Goal: Complete application form: Complete application form

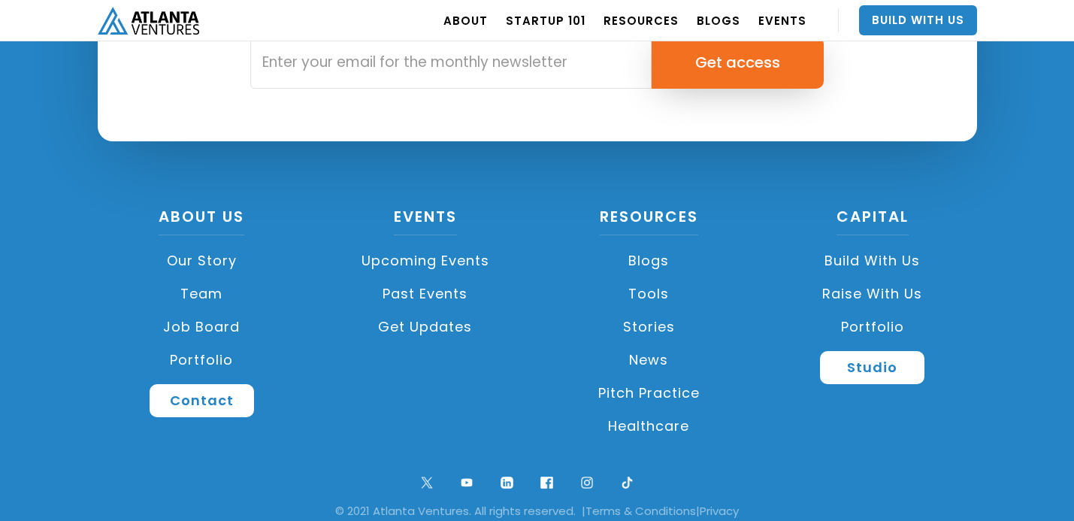
scroll to position [3619, 0]
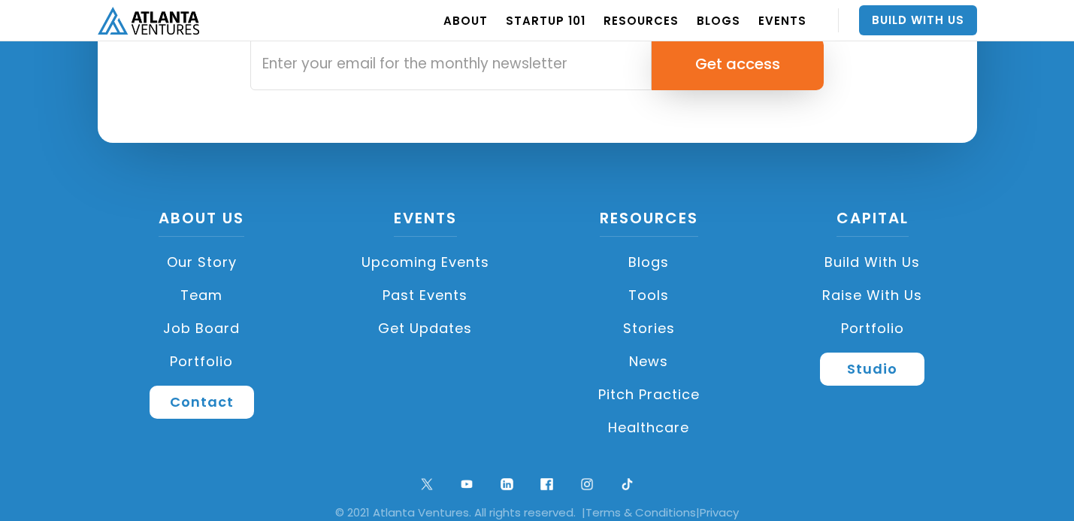
click at [860, 298] on link "Raise with Us" at bounding box center [872, 295] width 209 height 33
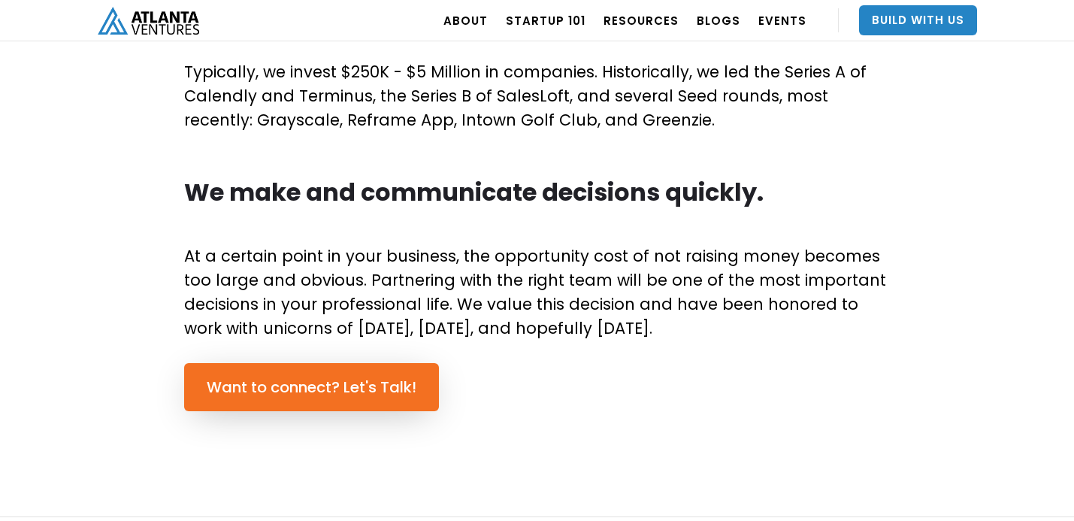
scroll to position [946, 0]
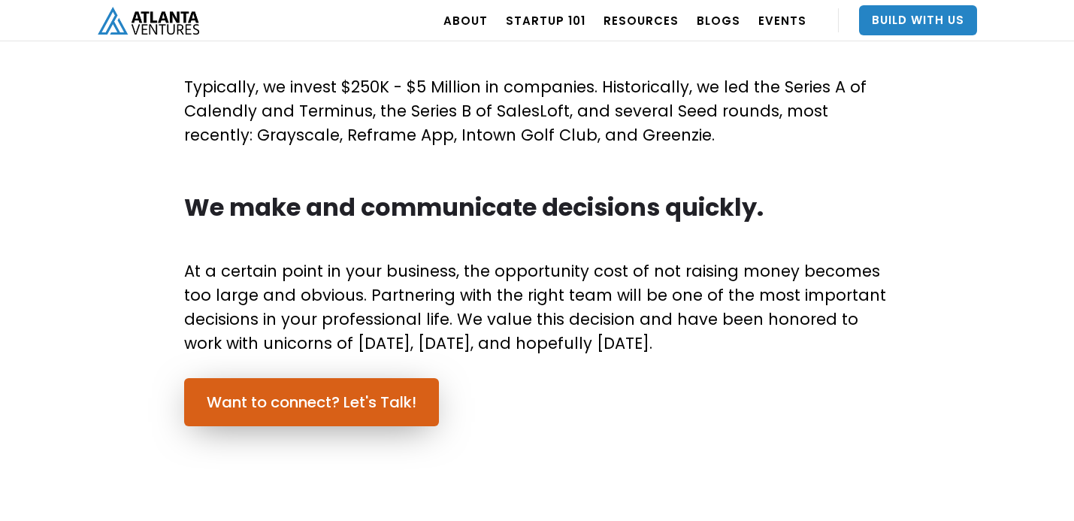
click at [410, 393] on link "Want to connect? Let's Talk!" at bounding box center [311, 402] width 255 height 48
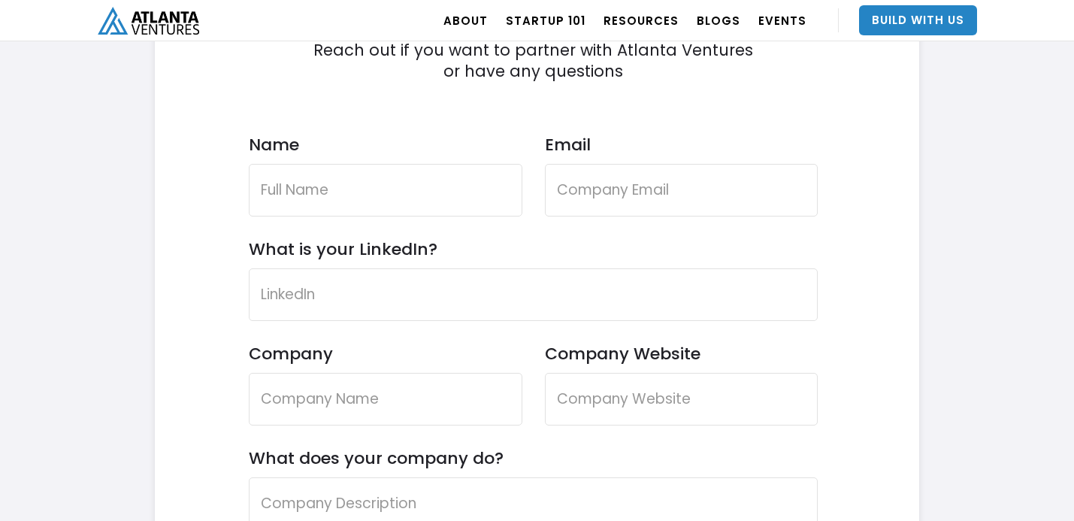
scroll to position [4442, 0]
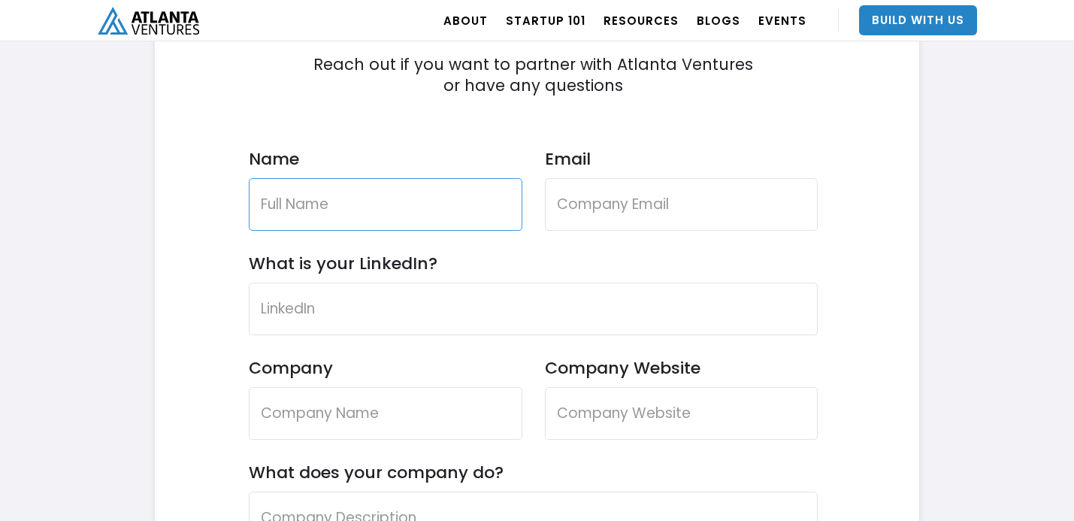
click at [378, 223] on input "Name" at bounding box center [386, 204] width 274 height 53
type input "Matthew W. Loving"
type input "matthewwarrenloving@yahoo.com"
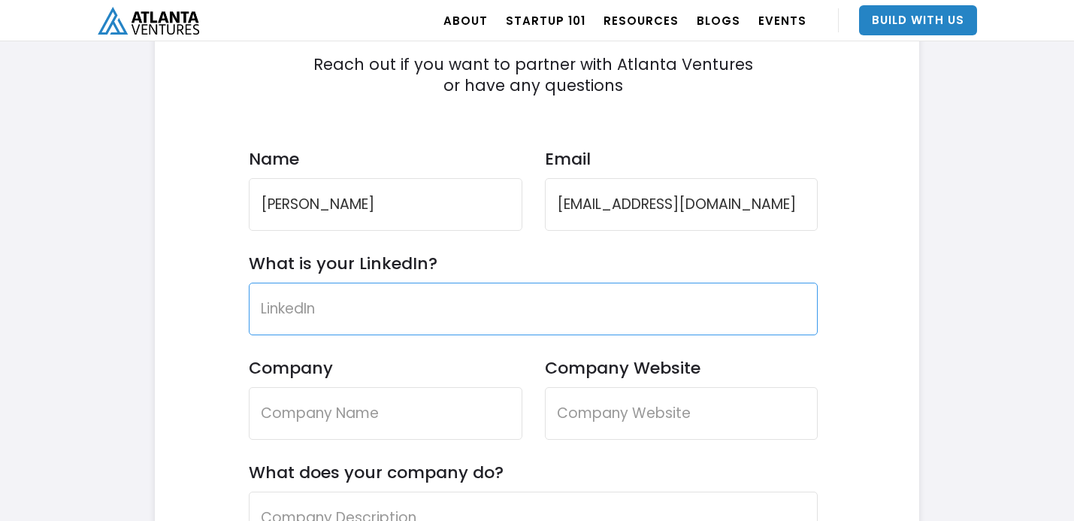
click at [411, 301] on input "What is your LinkedIn?" at bounding box center [534, 309] width 570 height 53
paste input "https://www.linkedin.com/in/matthew-loving-2b5155194/"
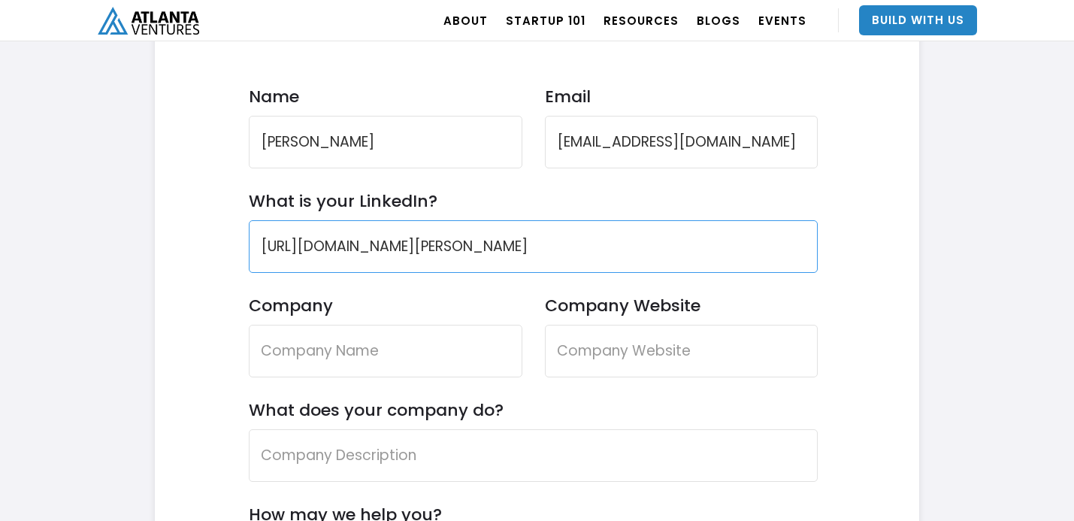
scroll to position [4530, 0]
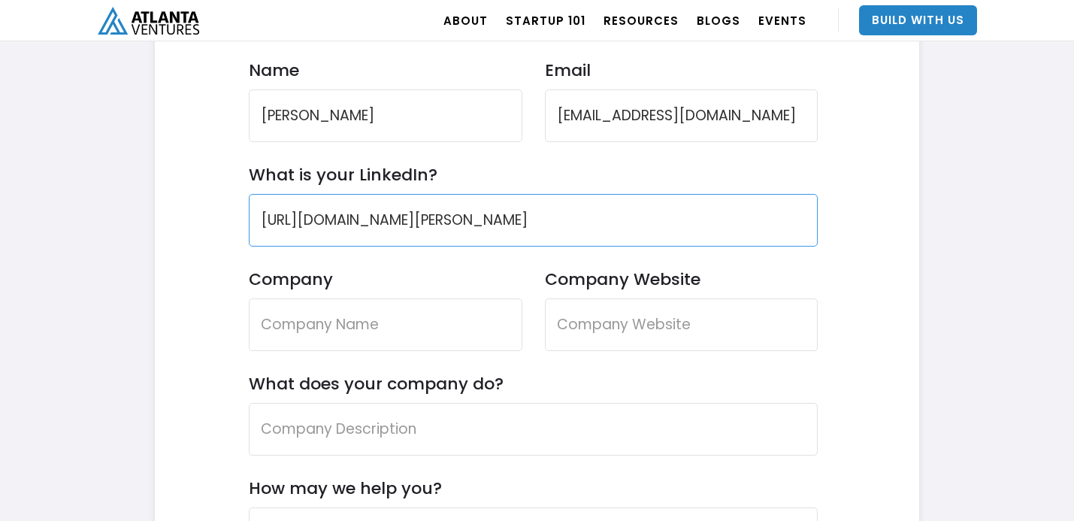
type input "https://www.linkedin.com/in/matthew-loving-2b5155194/"
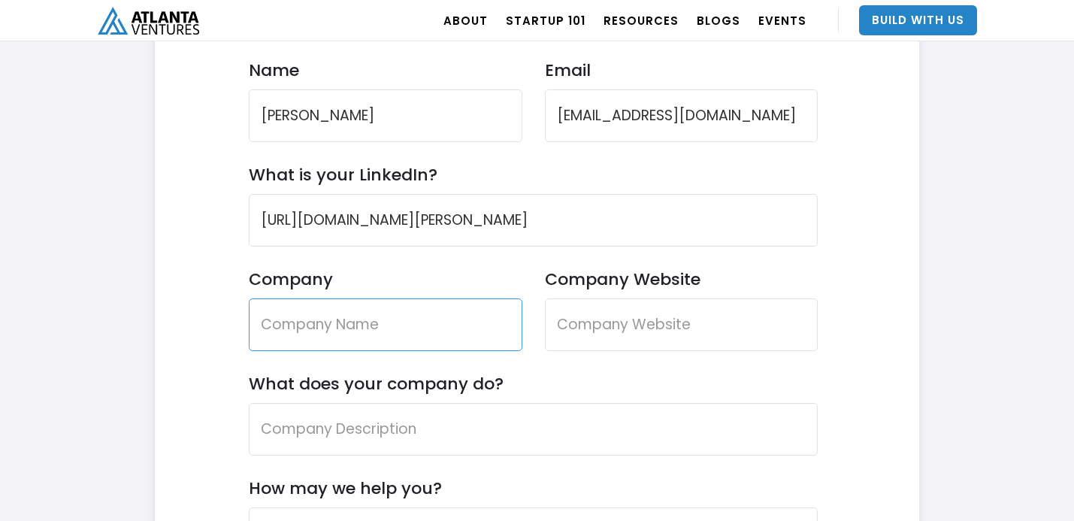
click at [443, 328] on input "Company" at bounding box center [386, 324] width 274 height 53
type input "Pictoscope"
click at [648, 340] on input "Company Website" at bounding box center [682, 324] width 274 height 53
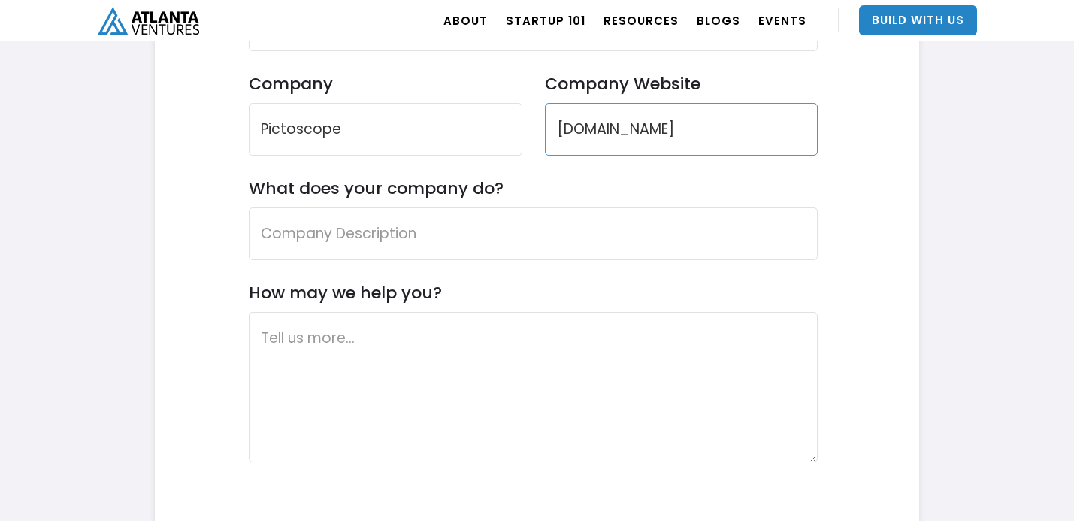
scroll to position [4731, 0]
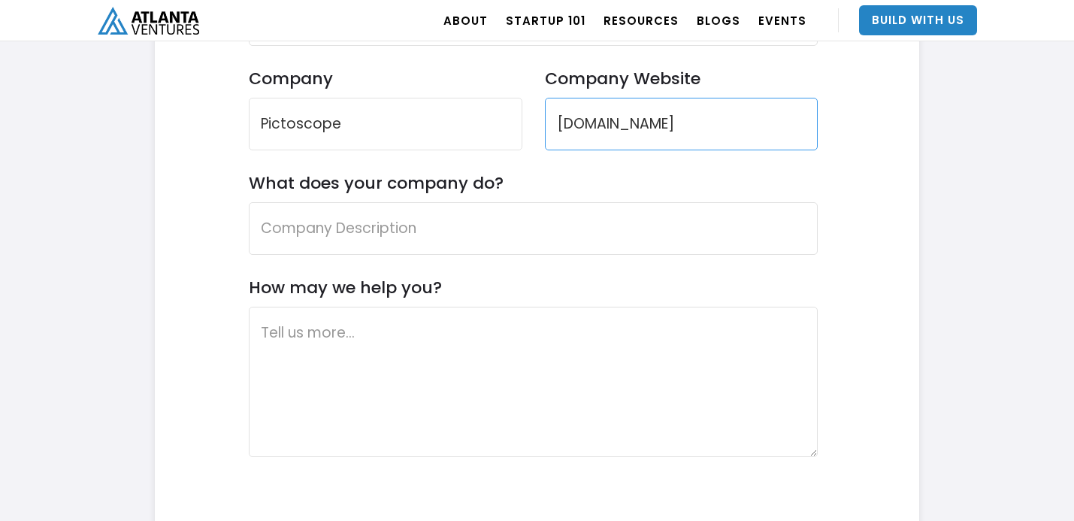
type input "www.pictoscope.com"
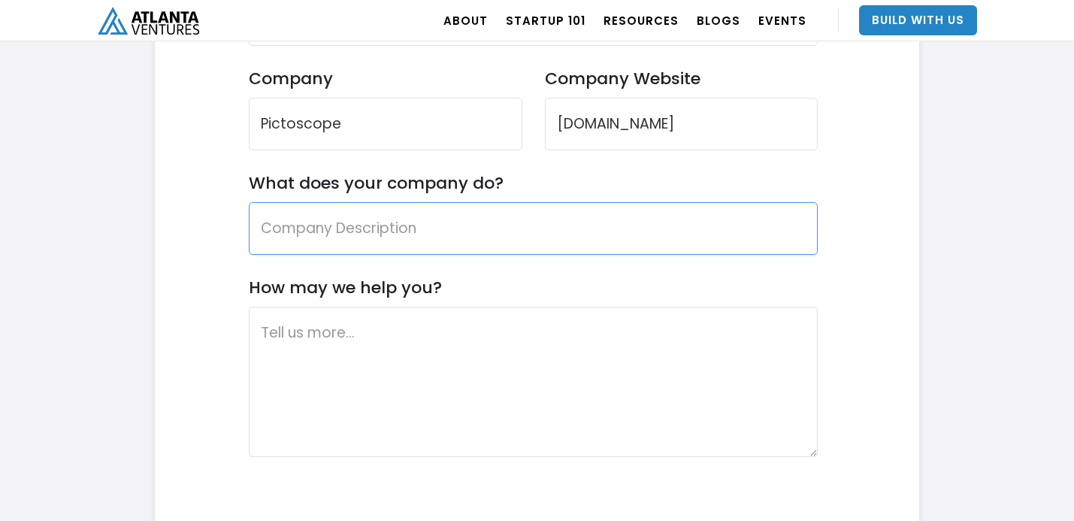
click at [513, 228] on input "What does your company do?" at bounding box center [534, 228] width 570 height 53
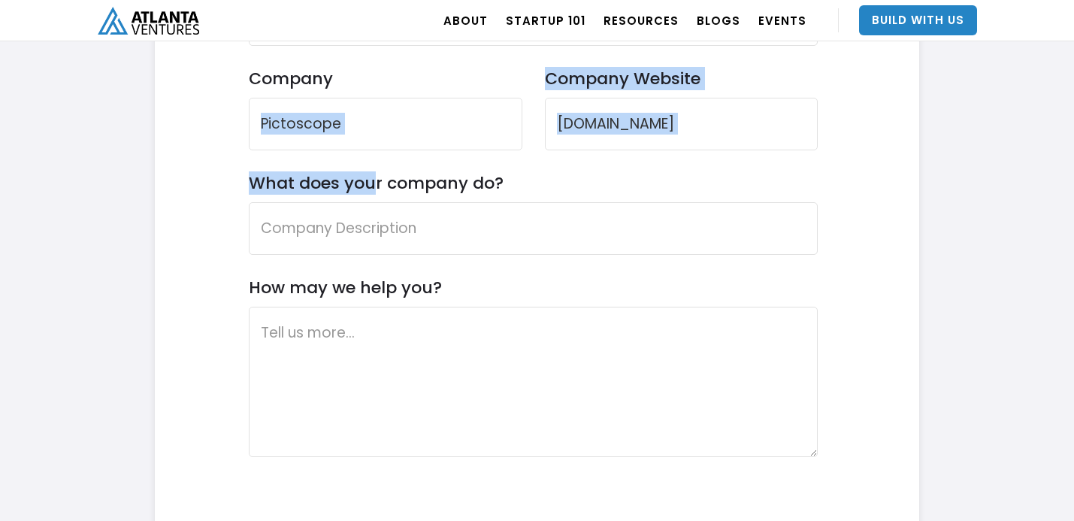
drag, startPoint x: 515, startPoint y: 185, endPoint x: 368, endPoint y: 186, distance: 146.5
click at [368, 186] on form "Contact Us Reach out if you want to partner with Atlanta Ventures or have any q…" at bounding box center [534, 166] width 570 height 996
click at [368, 186] on label "What does your company do?" at bounding box center [376, 183] width 255 height 20
click at [368, 202] on input "What does your company do?" at bounding box center [534, 228] width 570 height 53
drag, startPoint x: 503, startPoint y: 180, endPoint x: 251, endPoint y: 171, distance: 252.6
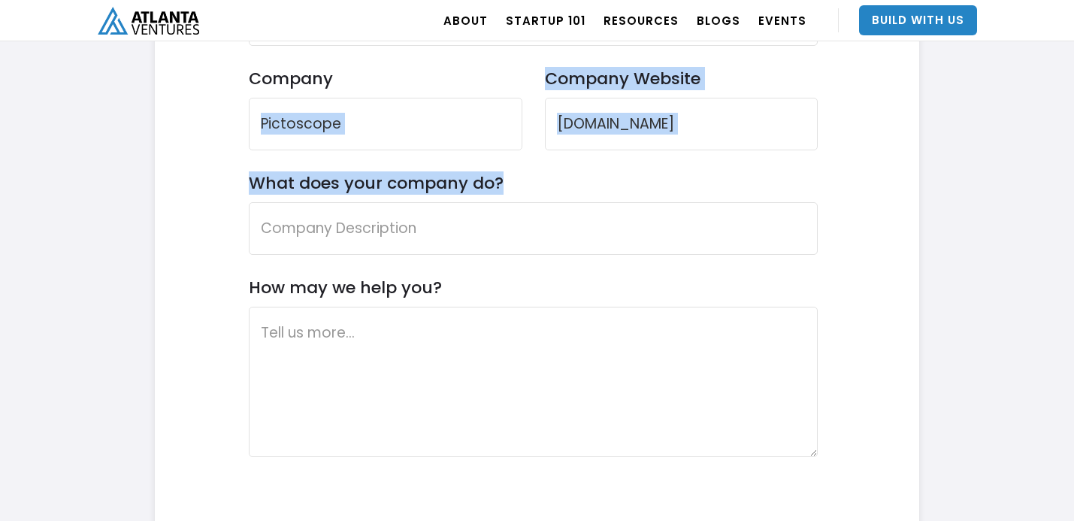
click at [251, 171] on form "Contact Us Reach out if you want to partner with Atlanta Ventures or have any q…" at bounding box center [534, 166] width 570 height 996
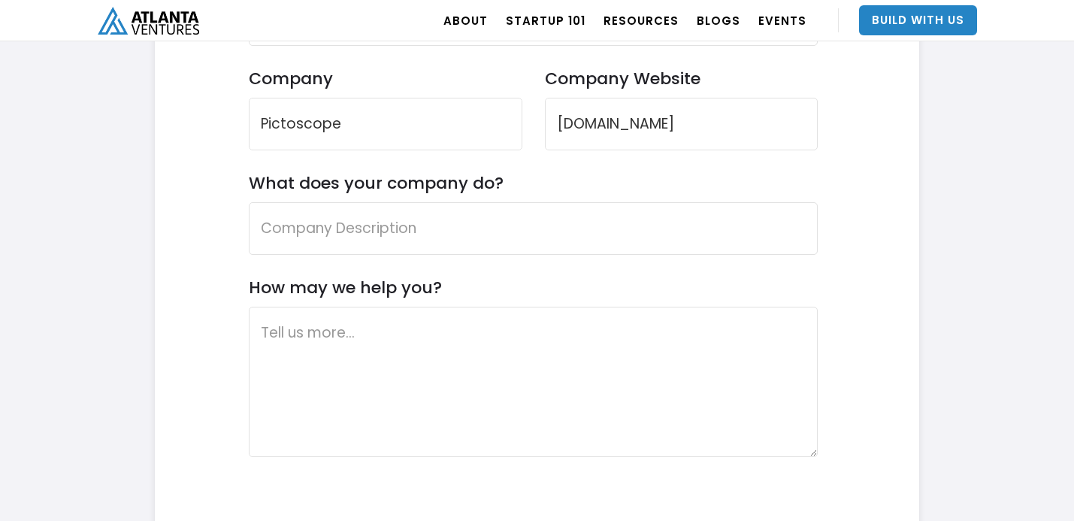
click at [292, 174] on label "What does your company do?" at bounding box center [376, 183] width 255 height 20
click at [292, 202] on input "What does your company do?" at bounding box center [534, 228] width 570 height 53
click at [251, 181] on label "What does your company do?" at bounding box center [376, 183] width 255 height 20
click at [251, 202] on input "What does your company do?" at bounding box center [534, 228] width 570 height 53
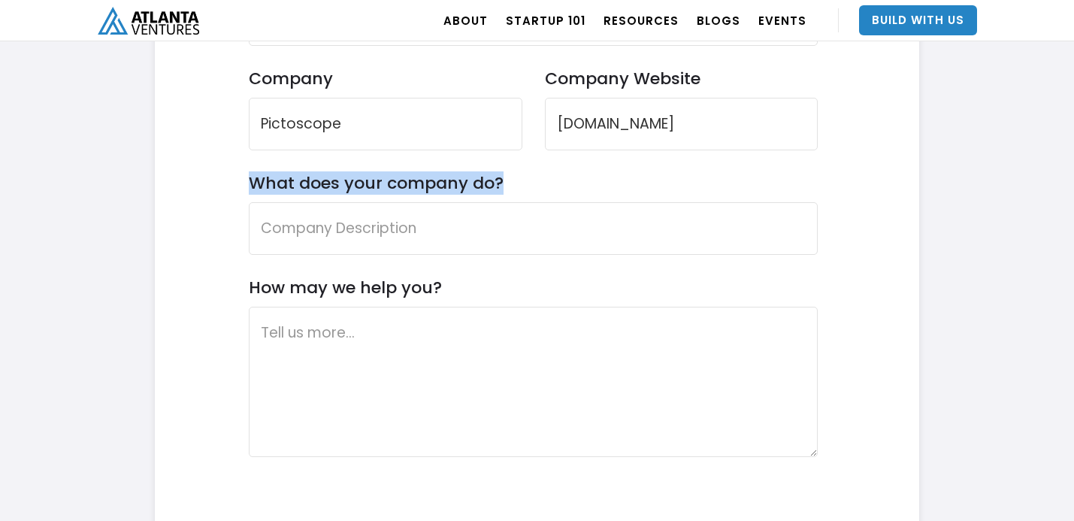
drag, startPoint x: 245, startPoint y: 180, endPoint x: 503, endPoint y: 177, distance: 257.8
click at [503, 177] on div "Contact Us Reach out if you want to partner with Atlanta Ventures or have any q…" at bounding box center [533, 158] width 712 height 1011
copy label "What does your company do?"
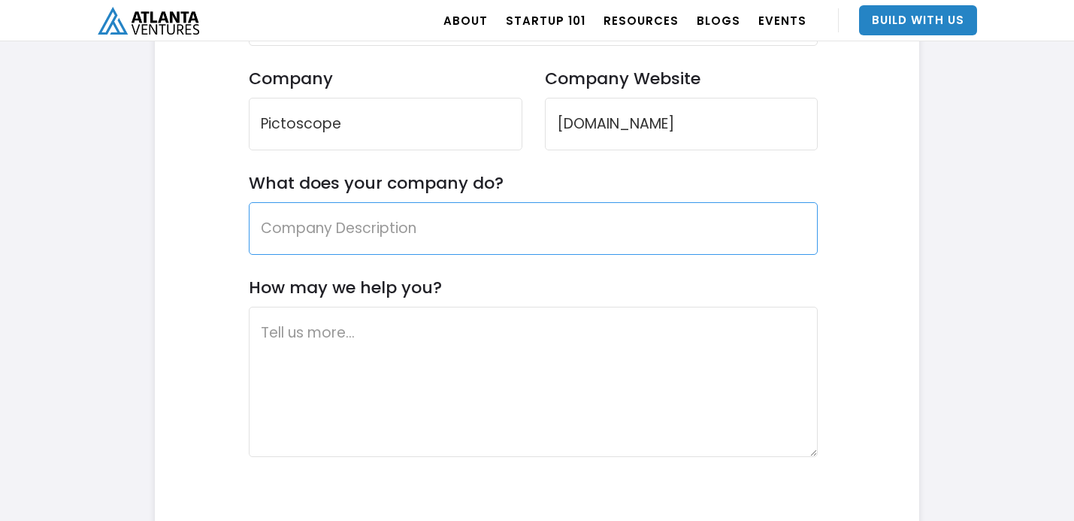
click at [492, 234] on input "What does your company do?" at bounding box center [534, 228] width 570 height 53
paste input "Pictoscope is the visual discovery layer for libraries, schools, and archives —…"
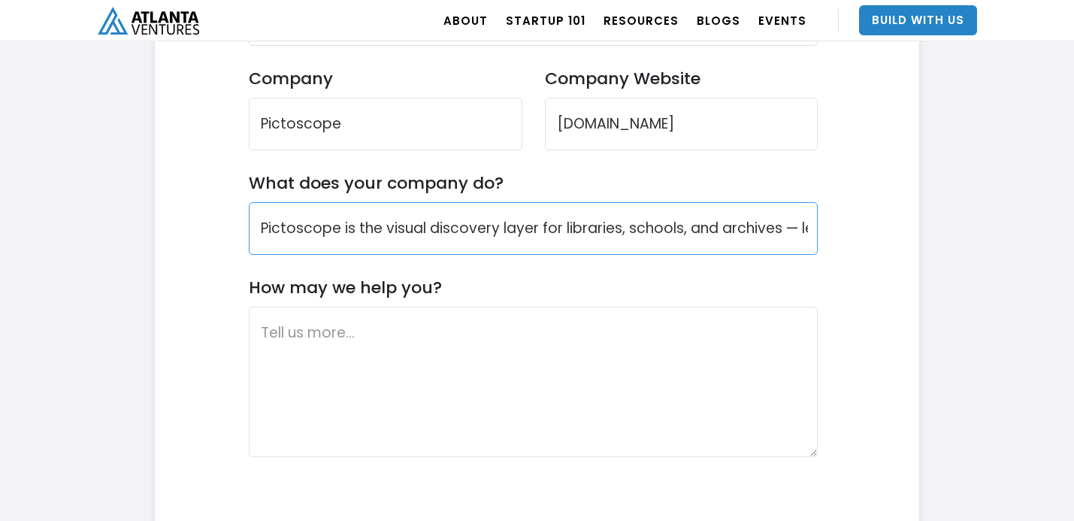
scroll to position [0, 690]
type input "Pictoscope is the visual discovery layer for libraries, schools, and archives —…"
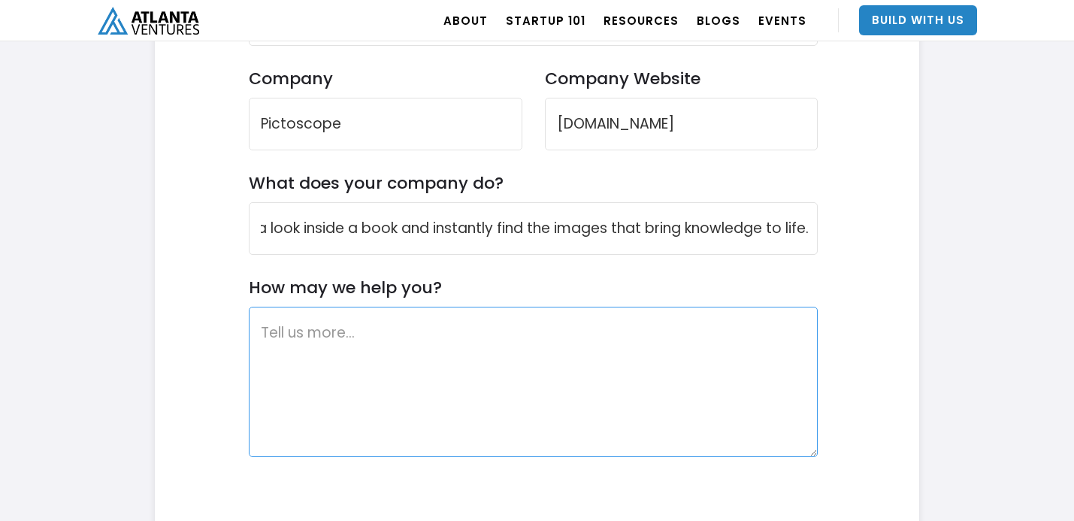
scroll to position [0, 0]
click at [525, 360] on textarea "How may we help you?" at bounding box center [534, 382] width 570 height 150
click at [697, 358] on textarea "How may we help you?" at bounding box center [534, 382] width 570 height 150
paste textarea "I’m Matthew Loving, founder of Pictoscope, the visual discovery layer for libra…"
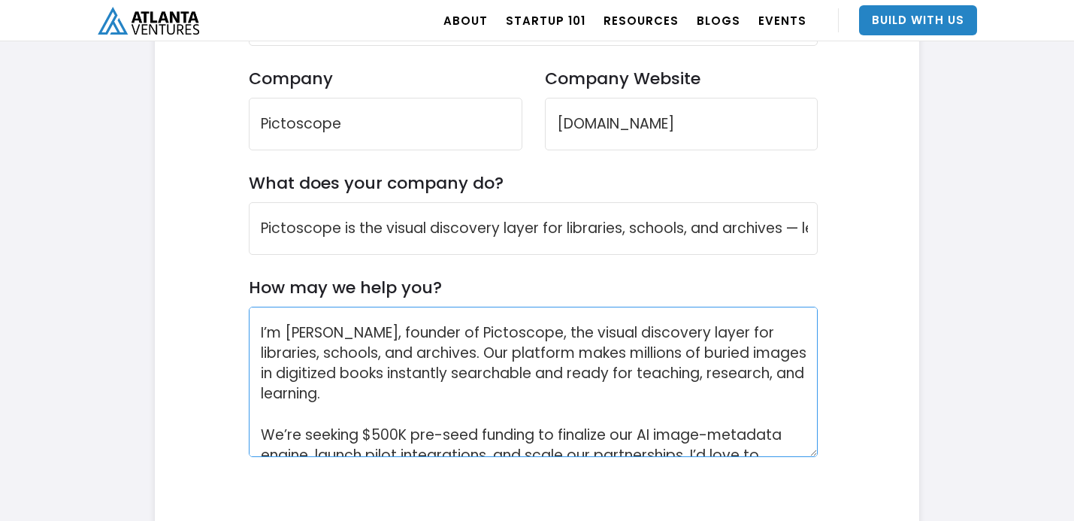
scroll to position [192, 0]
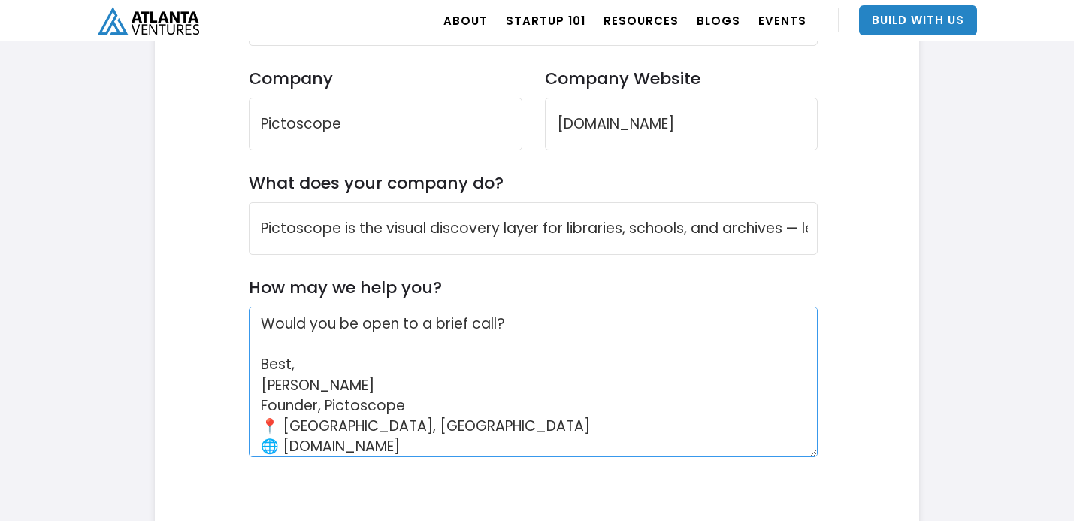
click at [425, 400] on textarea "I’m Matthew Loving, founder of Pictoscope, the visual discovery layer for libra…" at bounding box center [534, 382] width 570 height 150
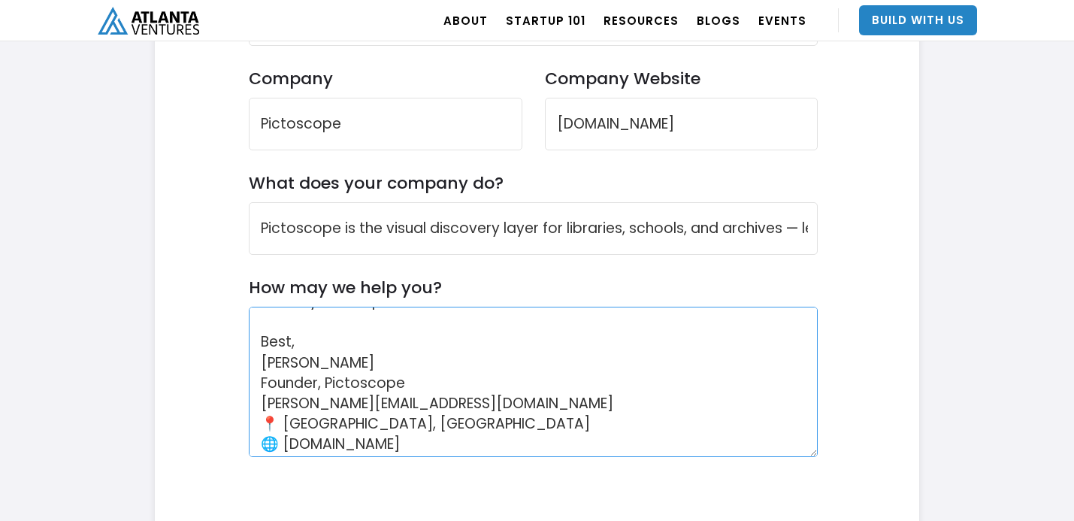
scroll to position [219, 0]
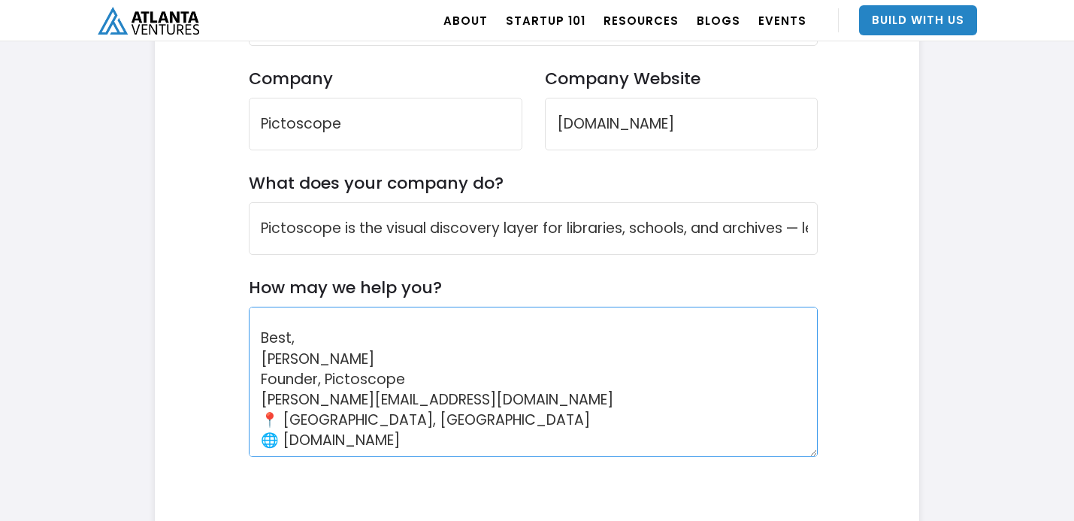
type textarea "I’m Matthew Loving, founder of Pictoscope, the visual discovery layer for libra…"
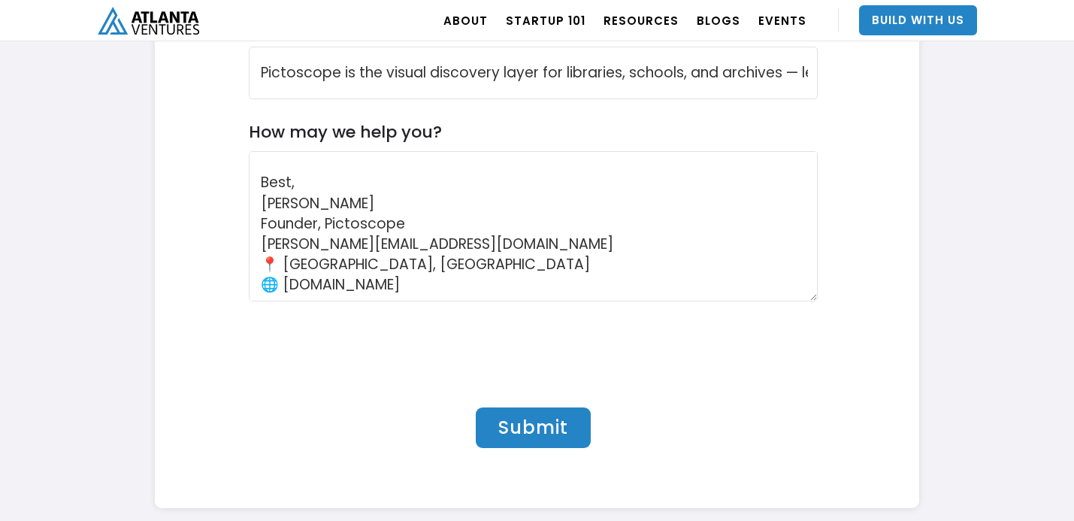
scroll to position [4972, 0]
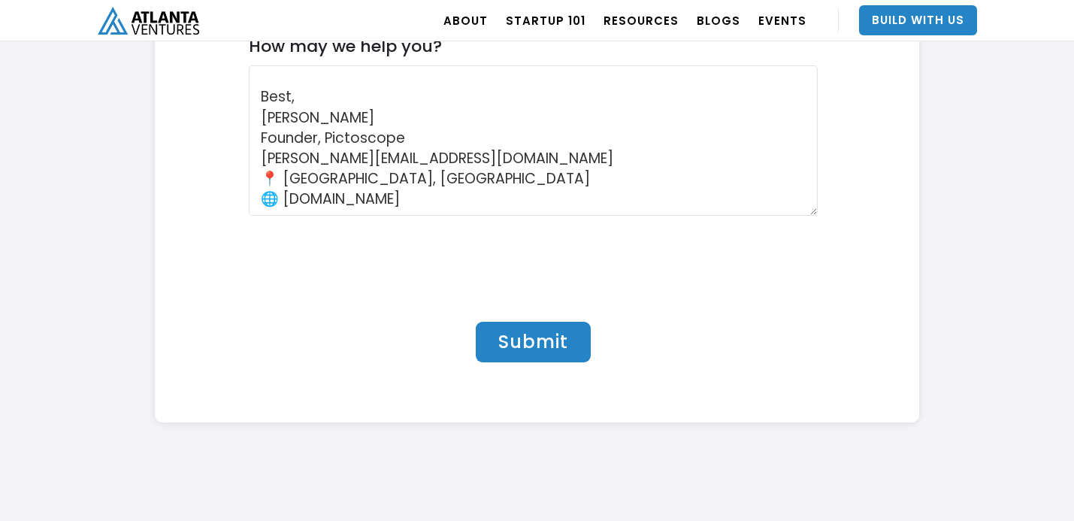
click at [549, 350] on input "Submit" at bounding box center [533, 342] width 115 height 41
type input "Please wait..."
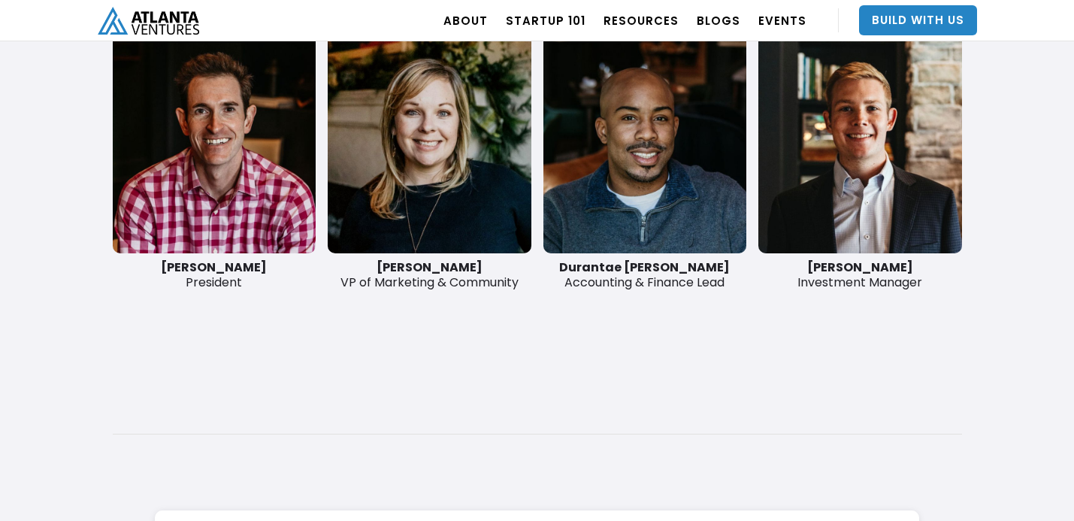
scroll to position [3833, 0]
